Goal: Task Accomplishment & Management: Manage account settings

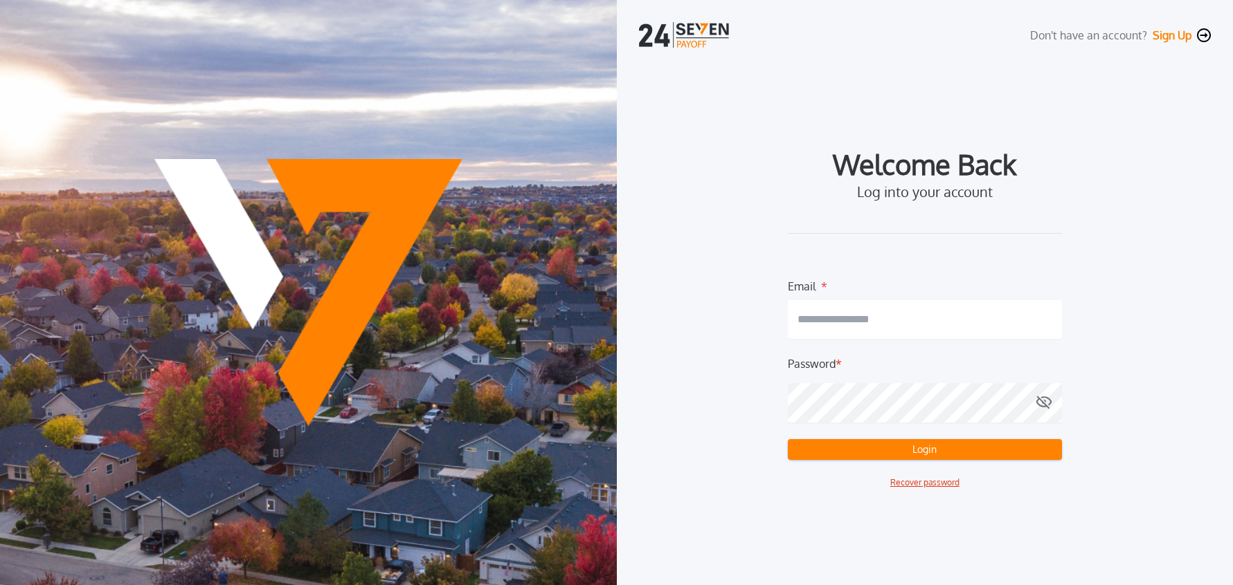
click at [945, 329] on input "email" at bounding box center [925, 319] width 274 height 39
type input "**********"
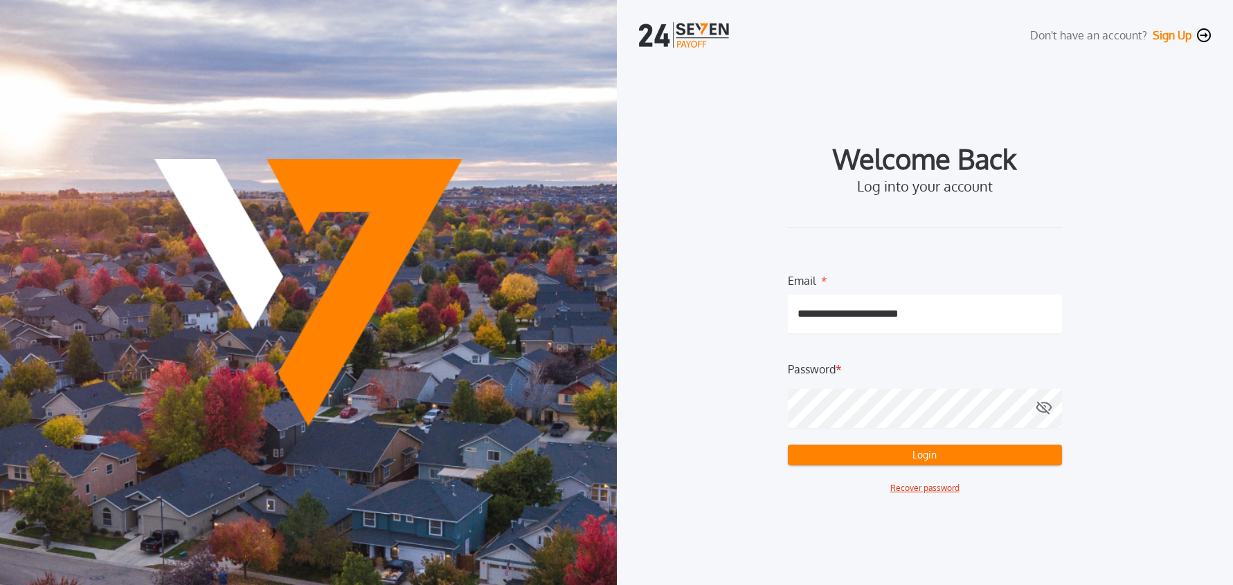
click at [894, 458] on button "Login" at bounding box center [925, 455] width 274 height 21
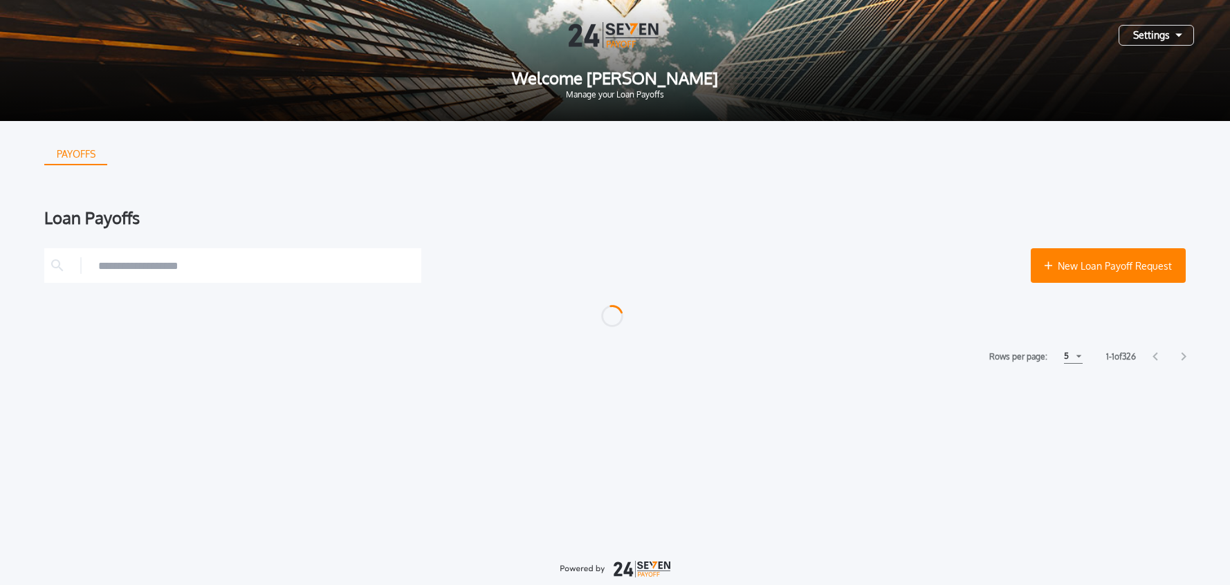
click at [1146, 35] on div "Settings" at bounding box center [1156, 35] width 75 height 21
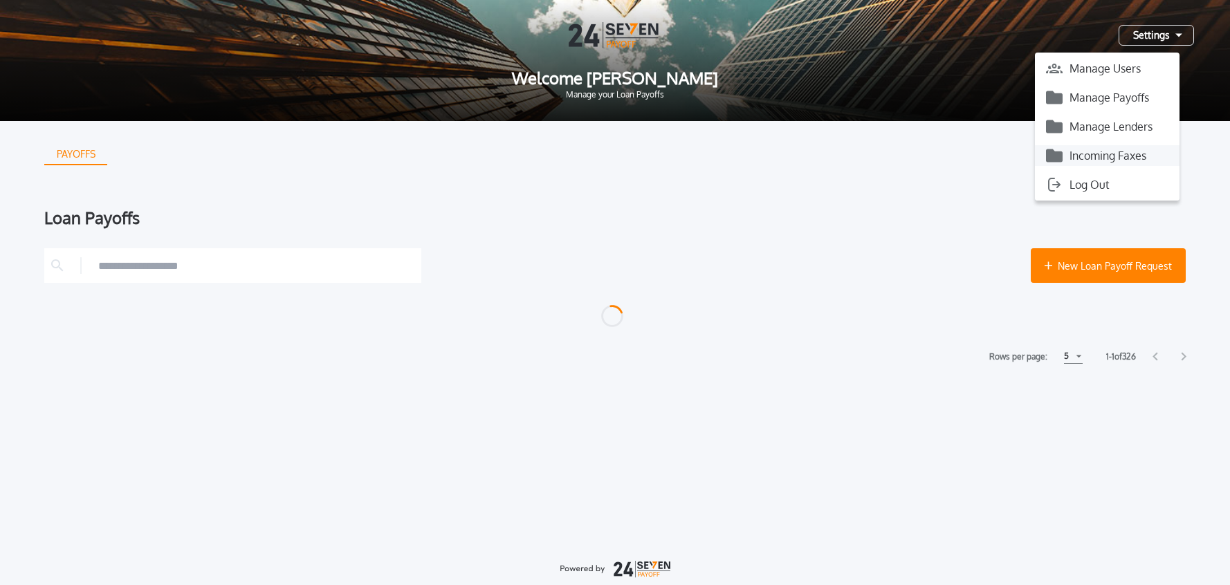
click at [1121, 154] on button "Incoming Faxes" at bounding box center [1107, 155] width 145 height 21
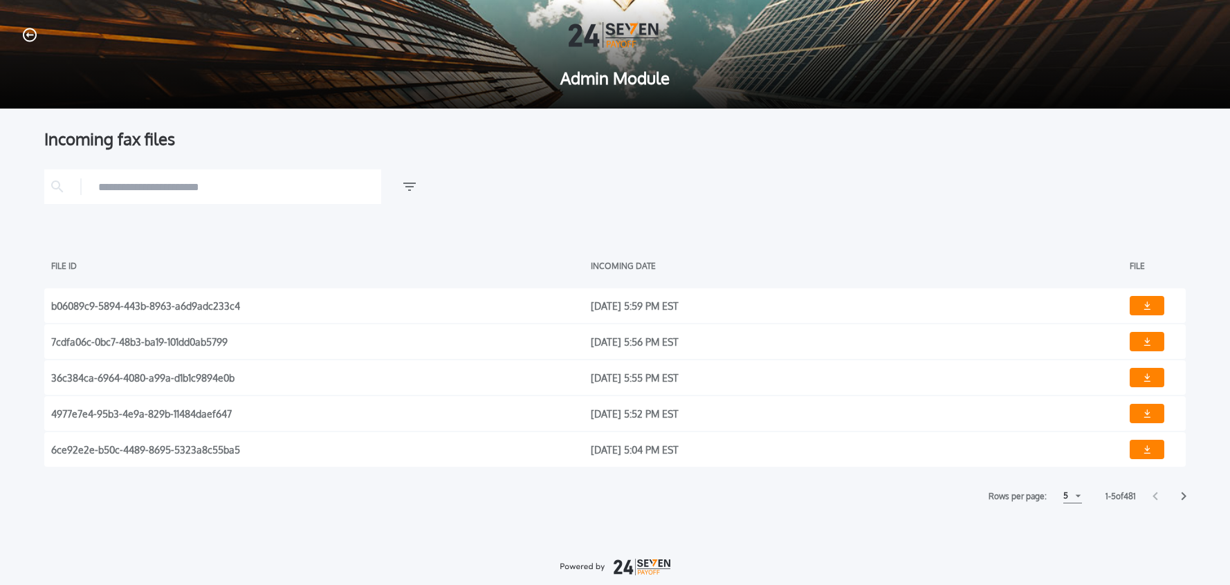
click at [1071, 496] on div "5" at bounding box center [1073, 496] width 19 height 15
click at [1066, 529] on h1 "10" at bounding box center [1072, 530] width 13 height 17
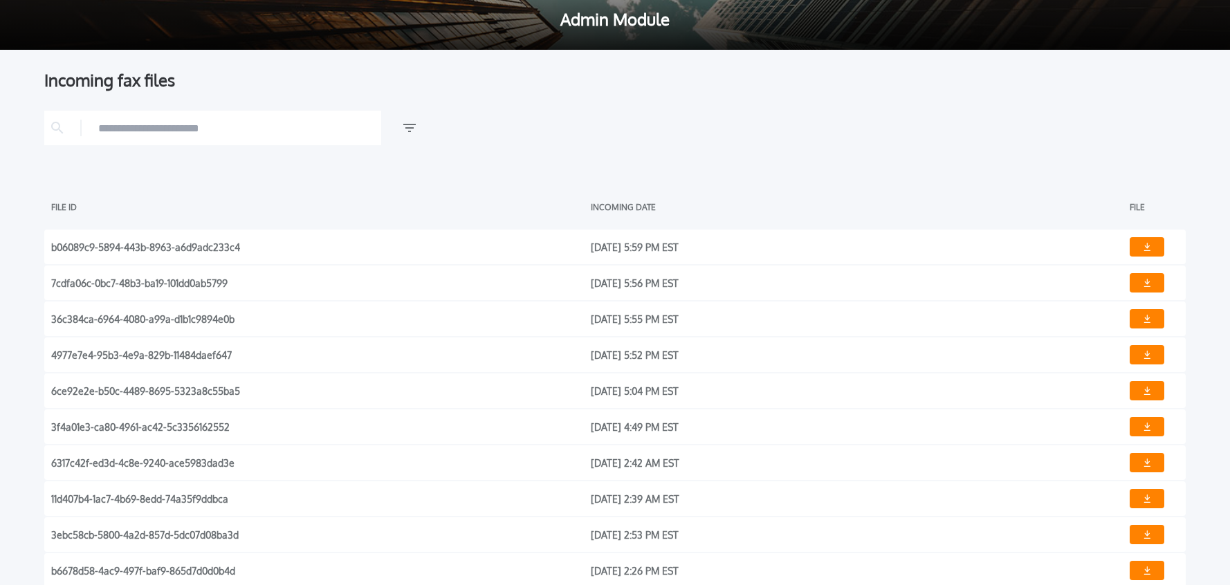
scroll to position [138, 0]
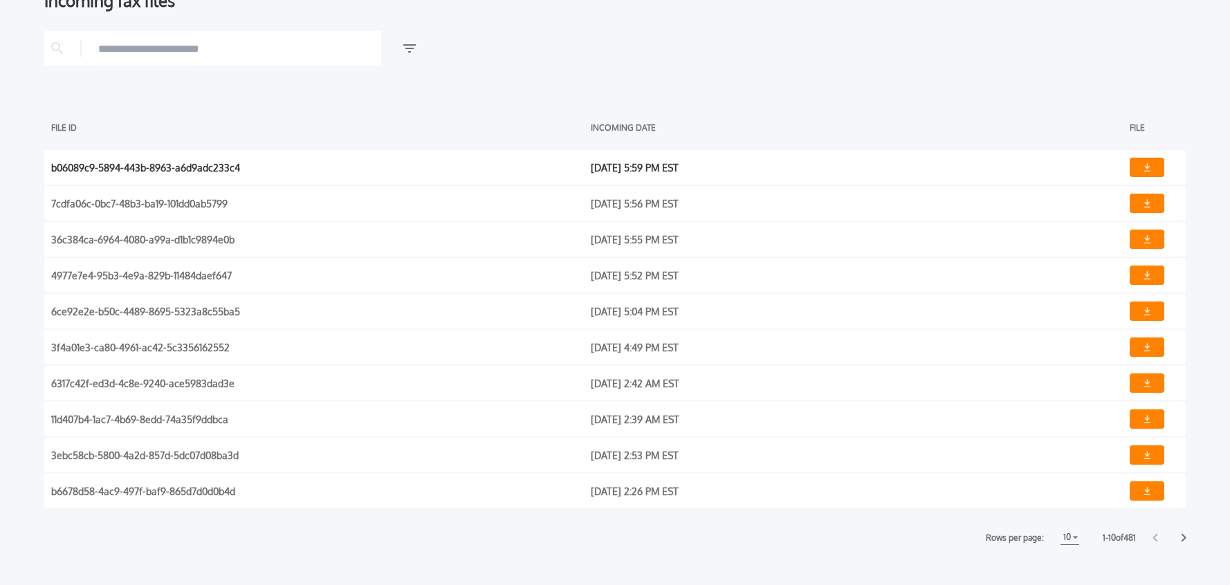
click at [1155, 172] on link at bounding box center [1147, 167] width 35 height 19
click at [1151, 203] on link at bounding box center [1147, 203] width 35 height 19
click at [1154, 242] on link at bounding box center [1147, 239] width 35 height 19
click at [1146, 278] on img at bounding box center [1147, 275] width 7 height 8
click at [1146, 315] on img at bounding box center [1147, 311] width 7 height 8
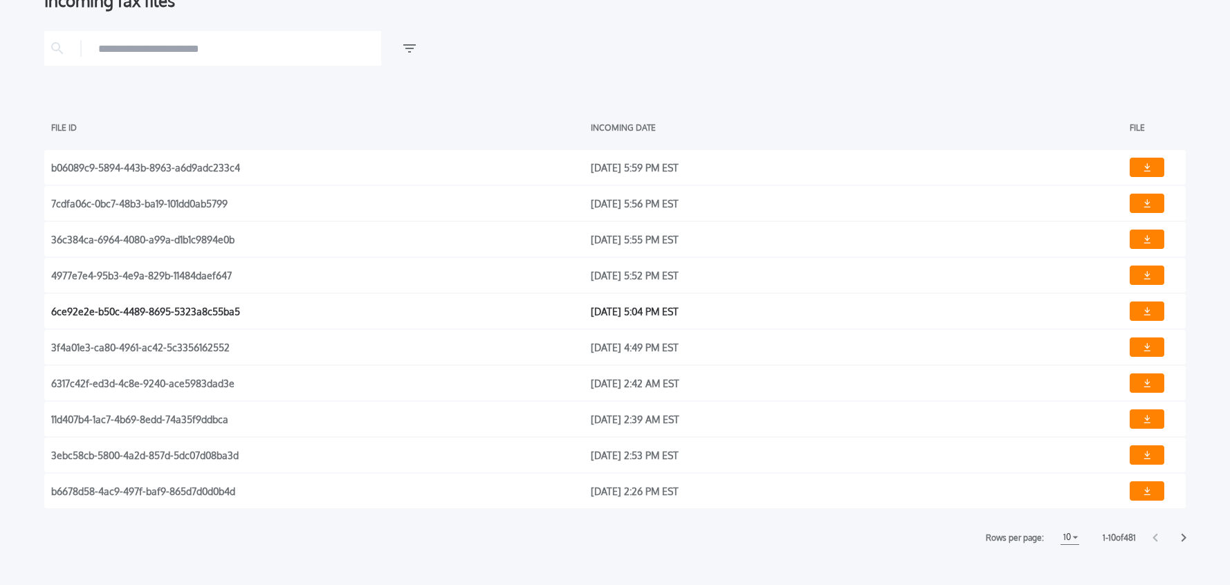
click at [1145, 309] on img at bounding box center [1147, 311] width 7 height 8
click at [1153, 349] on link at bounding box center [1147, 347] width 35 height 19
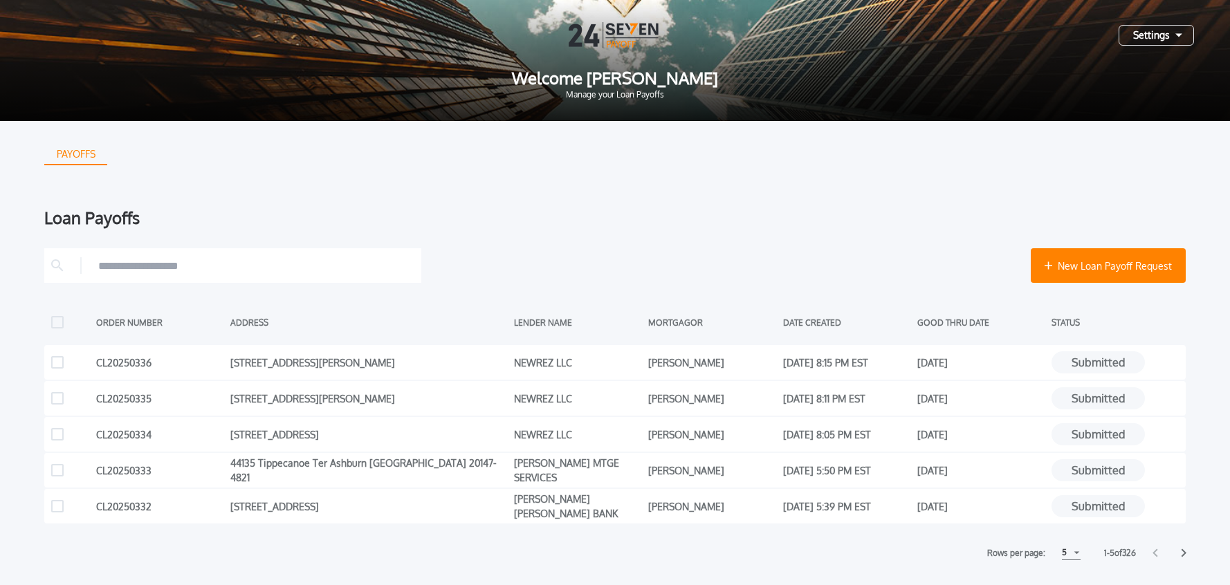
drag, startPoint x: 1154, startPoint y: 44, endPoint x: 1134, endPoint y: 39, distance: 20.5
click at [1154, 44] on div "Settings" at bounding box center [1156, 35] width 75 height 21
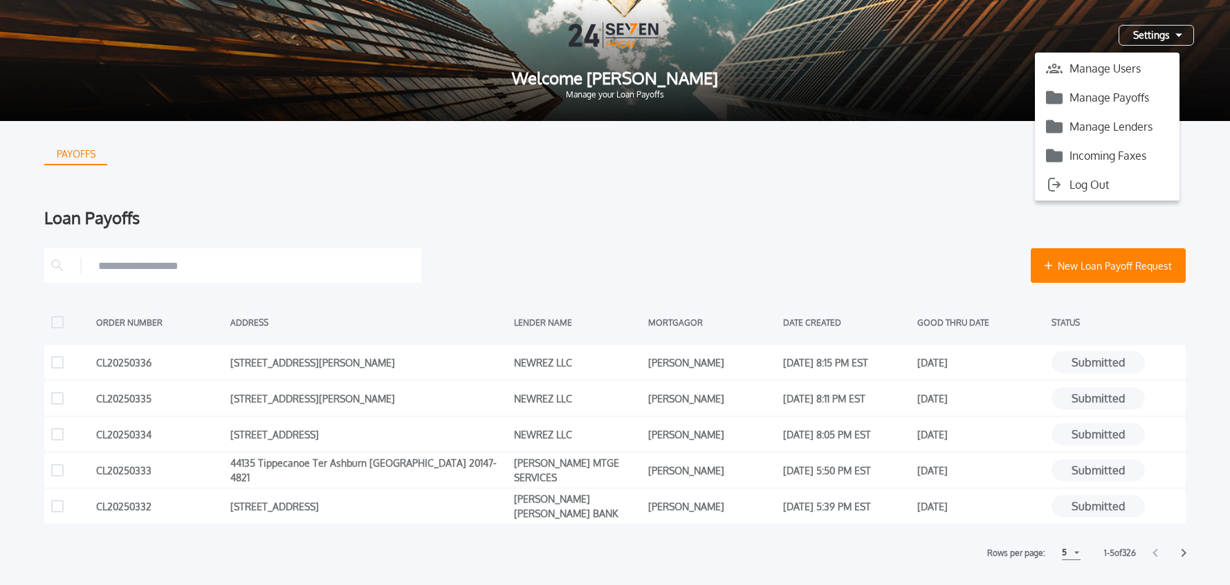
click at [1093, 97] on button "Manage Payoffs" at bounding box center [1107, 97] width 145 height 21
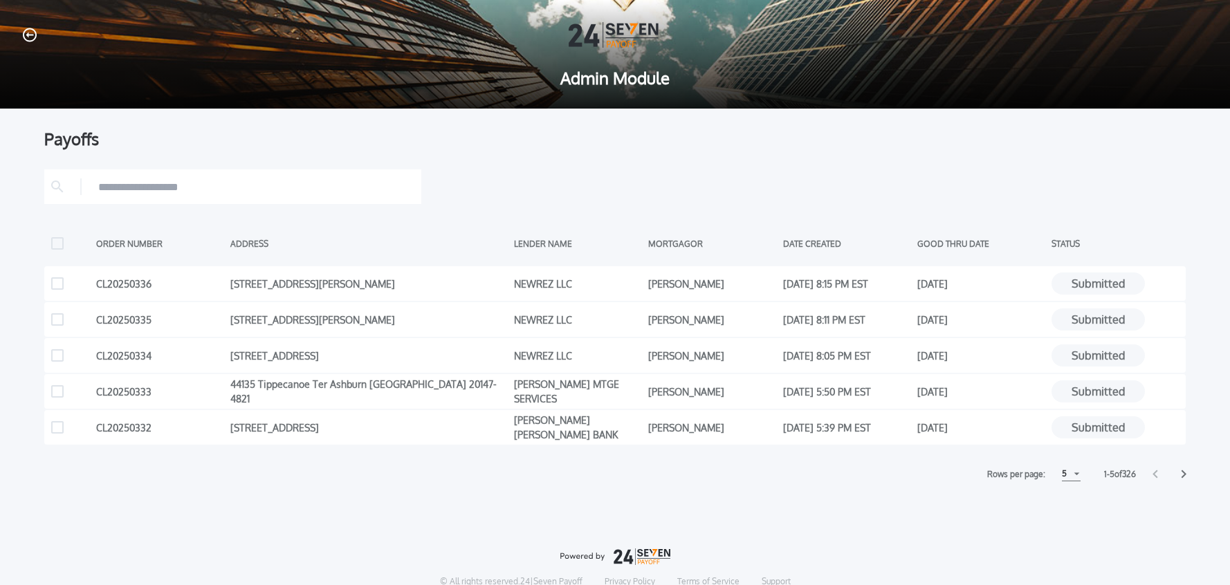
click at [1070, 475] on div "5" at bounding box center [1071, 474] width 19 height 15
click at [1068, 522] on h1 "15" at bounding box center [1070, 526] width 13 height 17
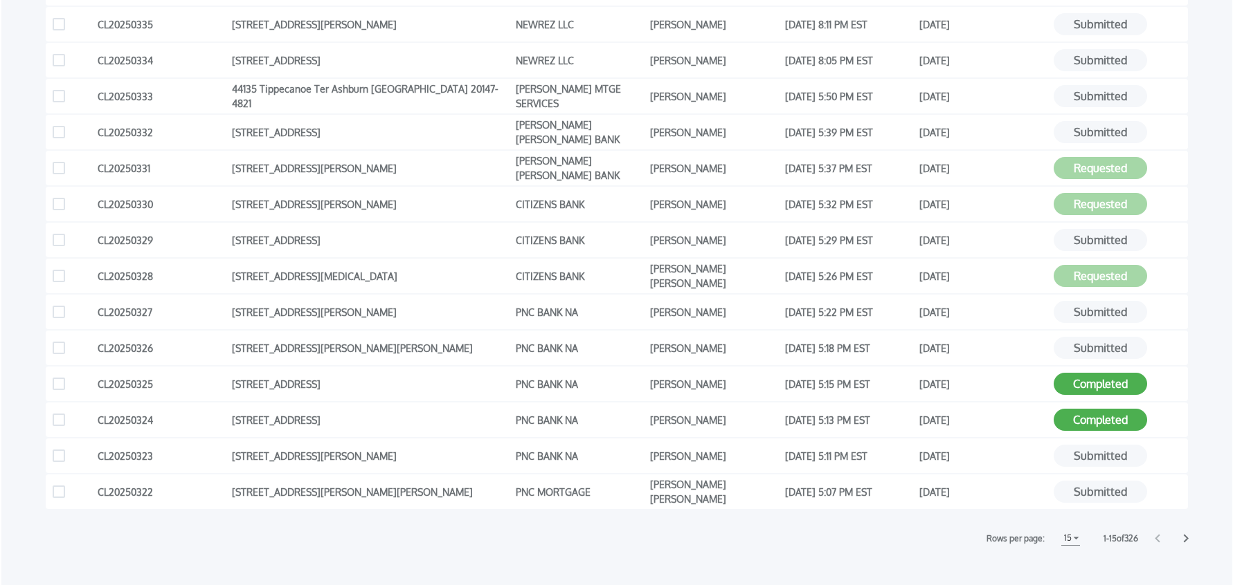
scroll to position [296, 0]
click at [1175, 132] on icon at bounding box center [1172, 132] width 14 height 14
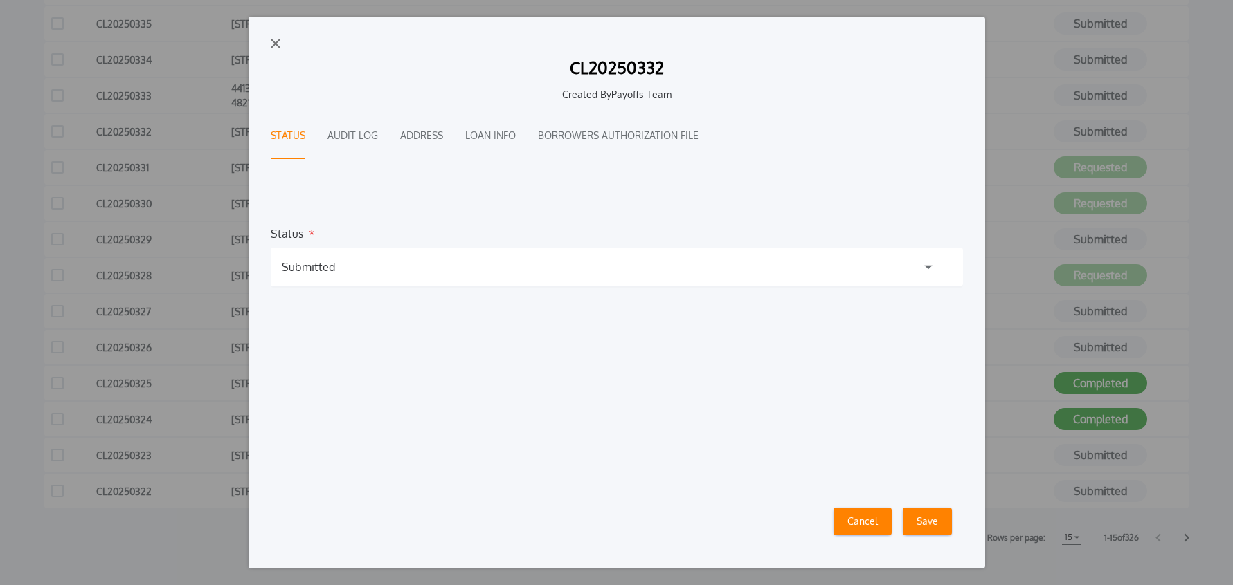
drag, startPoint x: 368, startPoint y: 274, endPoint x: 338, endPoint y: 278, distance: 30.0
click at [368, 274] on div "Submitted" at bounding box center [617, 267] width 692 height 39
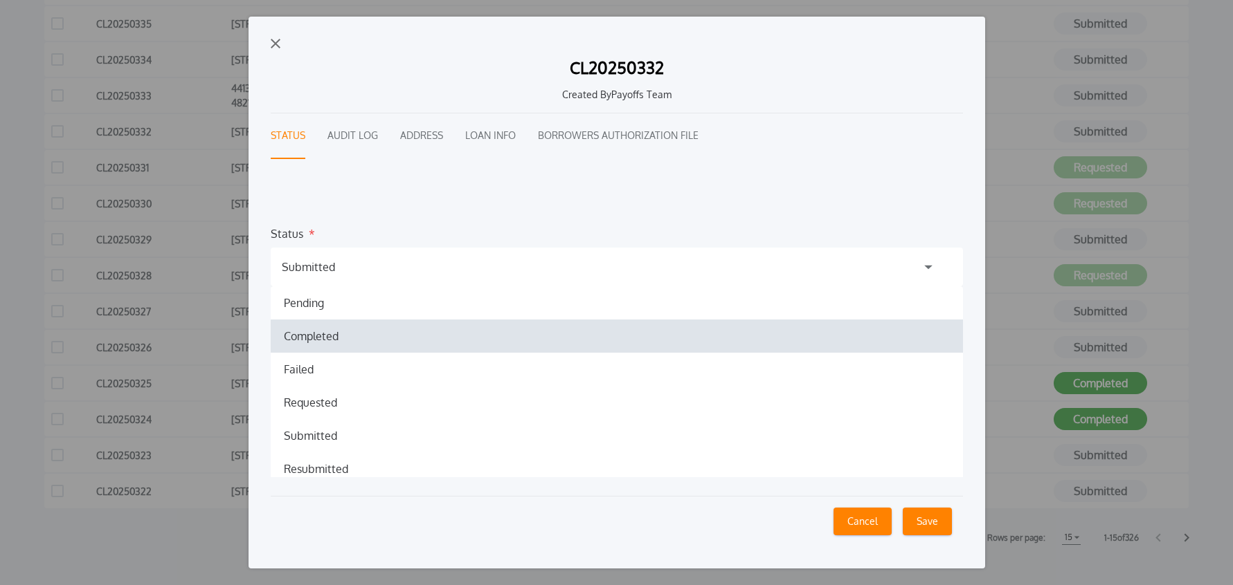
click at [334, 336] on h1 "Completed" at bounding box center [311, 336] width 77 height 17
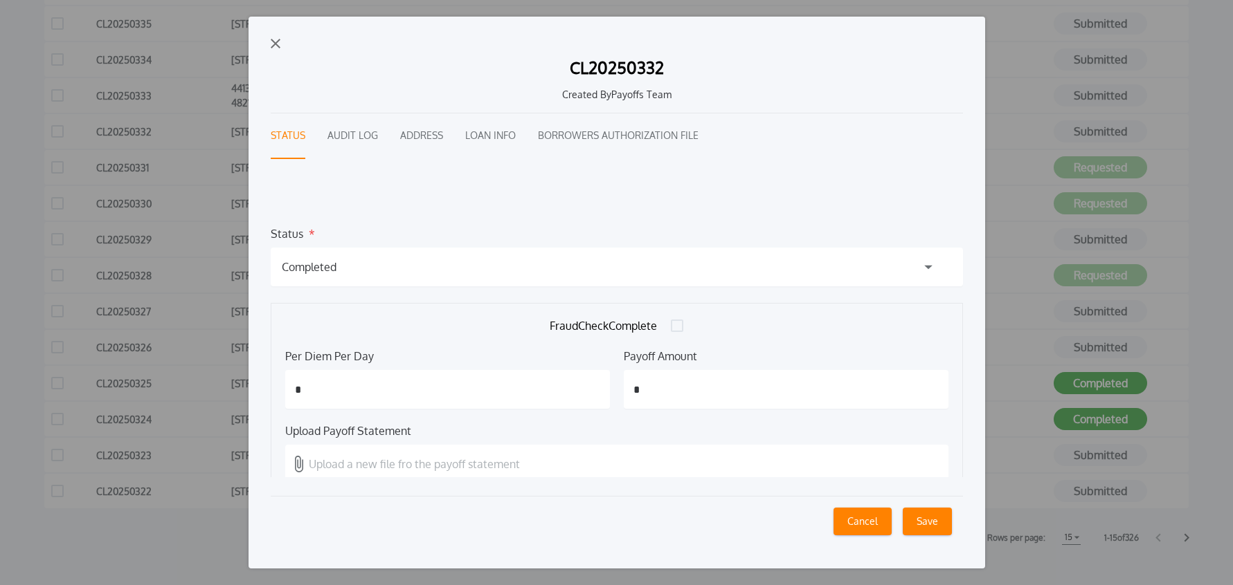
click at [696, 384] on input "*" at bounding box center [786, 389] width 325 height 39
type input "*"
type input "*********"
type input "*****"
click at [417, 466] on p "Upload a new file fro the payoff statement" at bounding box center [414, 464] width 211 height 17
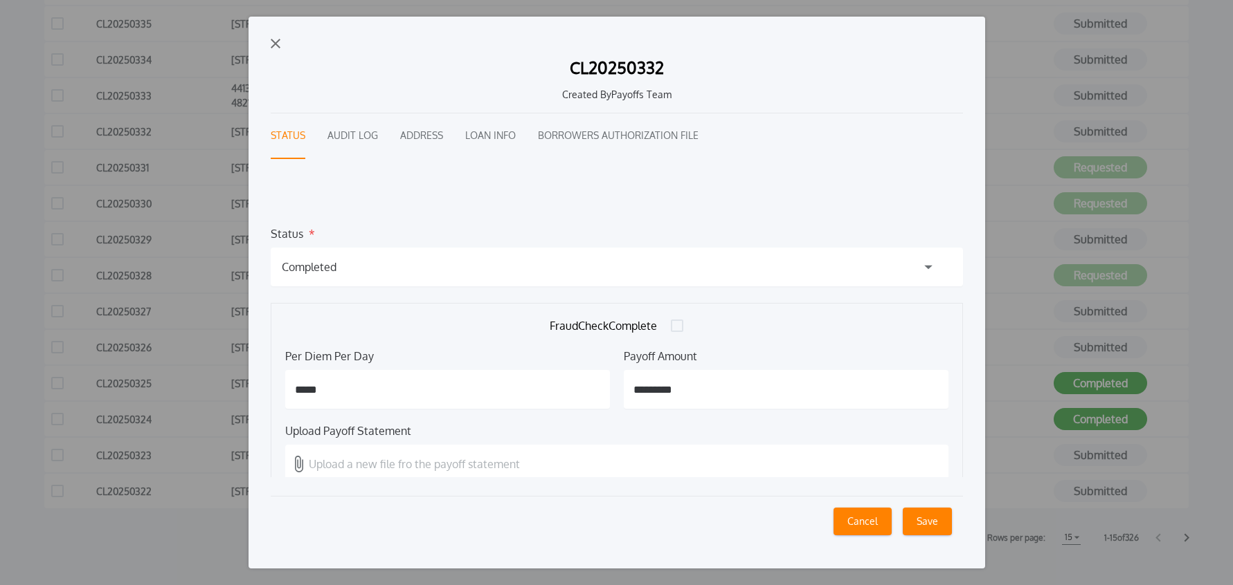
click at [0, 0] on input "Upload a new file fro the payoff statement" at bounding box center [0, 0] width 0 height 0
click at [921, 521] on button "Save" at bounding box center [926, 522] width 49 height 28
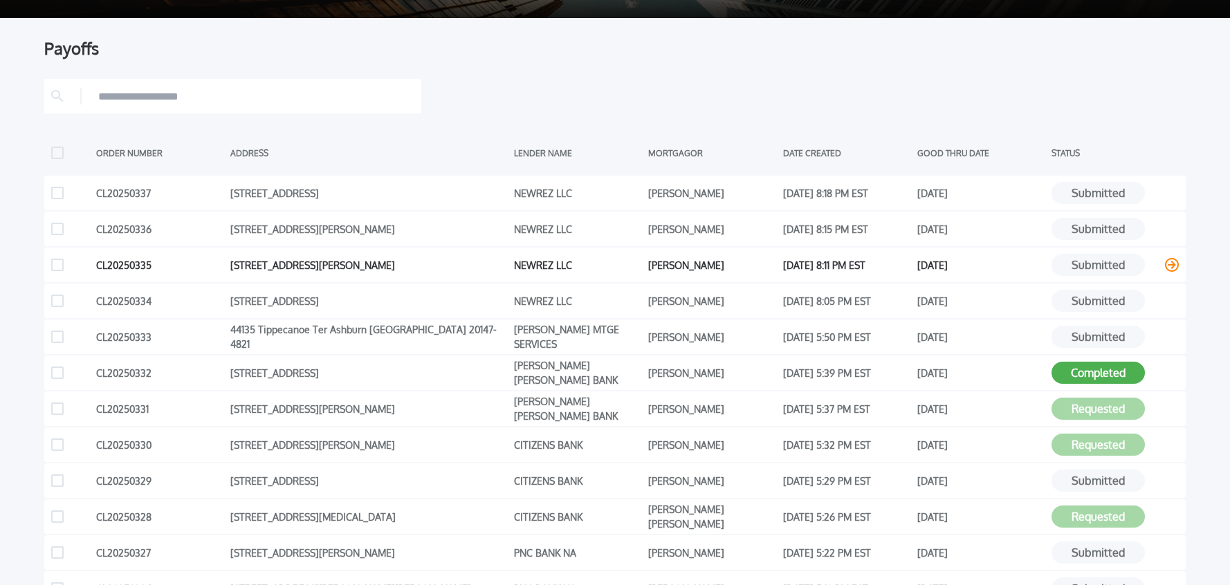
scroll to position [0, 0]
